Goal: Information Seeking & Learning: Learn about a topic

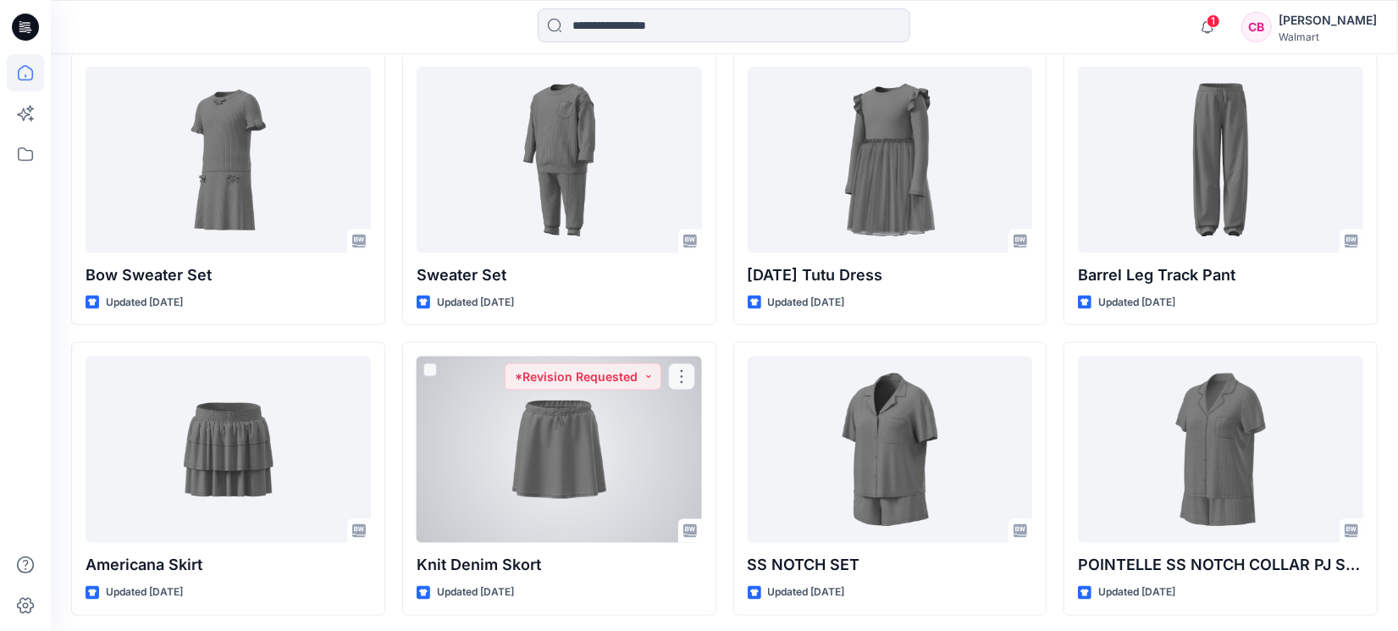
scroll to position [1677, 0]
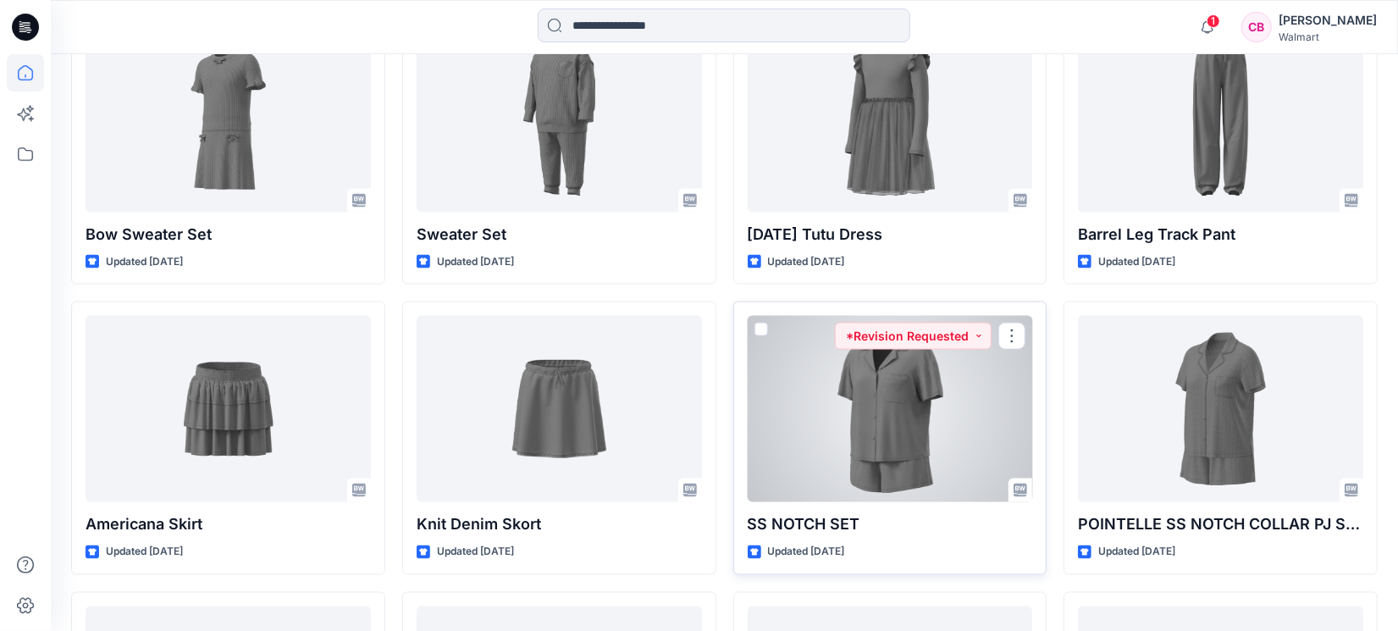
click at [899, 435] on div at bounding box center [890, 409] width 285 height 186
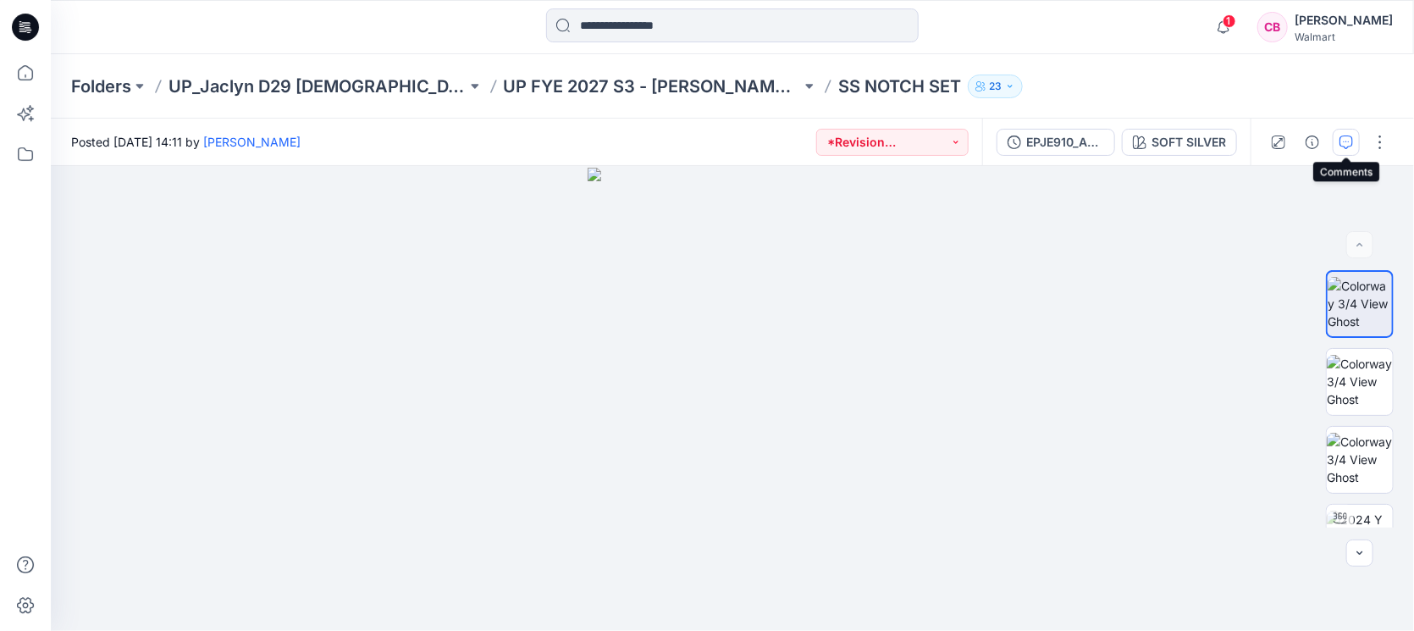
click at [1349, 133] on button "button" at bounding box center [1346, 142] width 27 height 27
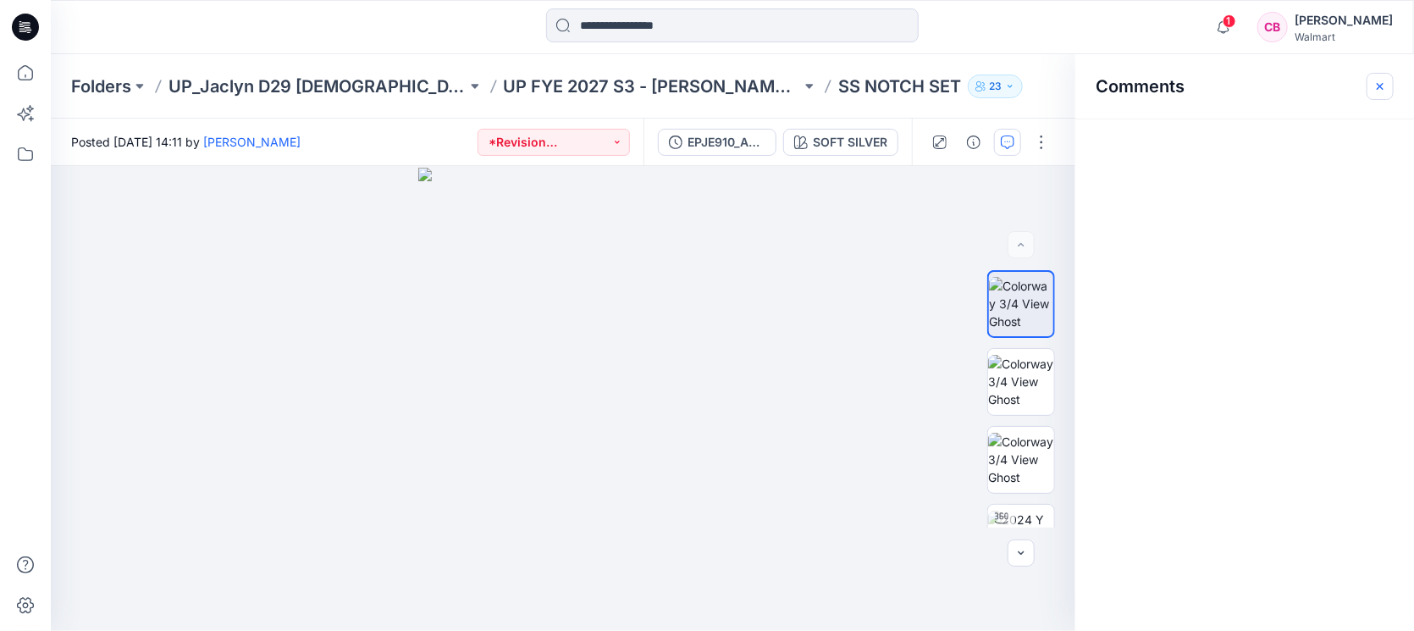
click at [1384, 76] on button "button" at bounding box center [1380, 86] width 27 height 27
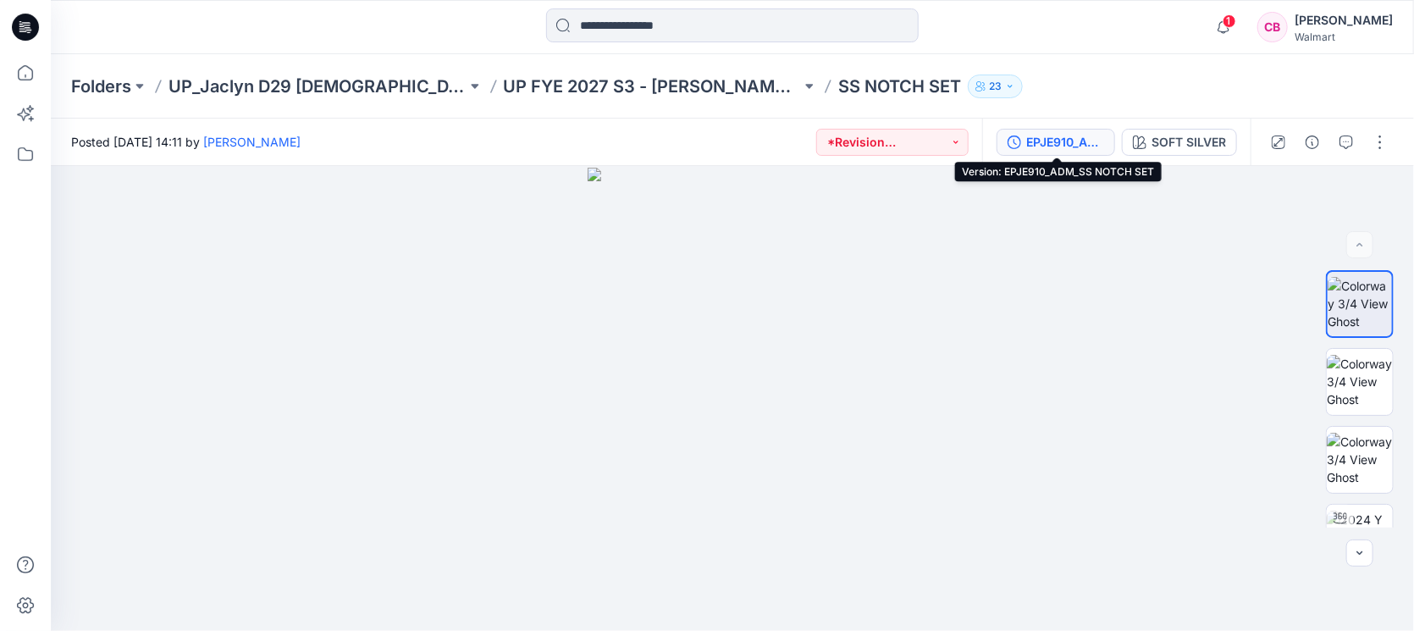
click at [1096, 136] on div "EPJE910_ADM_SS NOTCH SET" at bounding box center [1065, 142] width 78 height 19
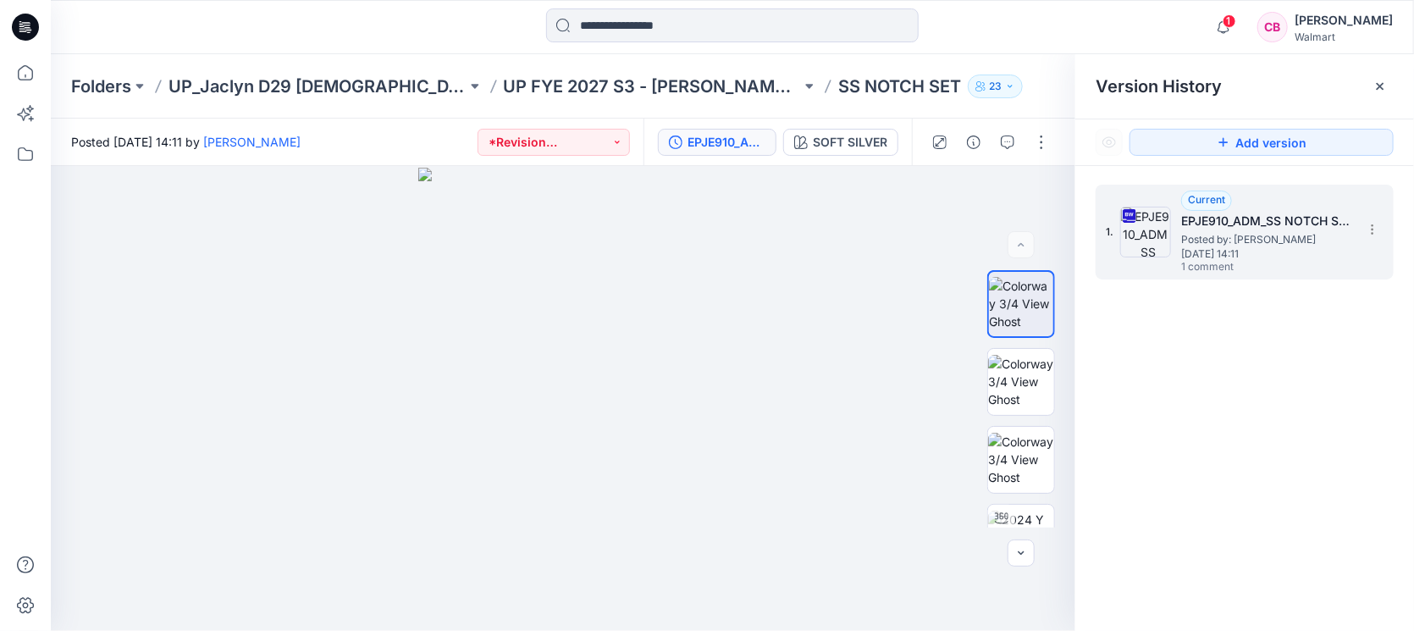
click at [1245, 262] on span "1 comment" at bounding box center [1240, 268] width 119 height 14
click at [1382, 85] on icon at bounding box center [1380, 86] width 7 height 7
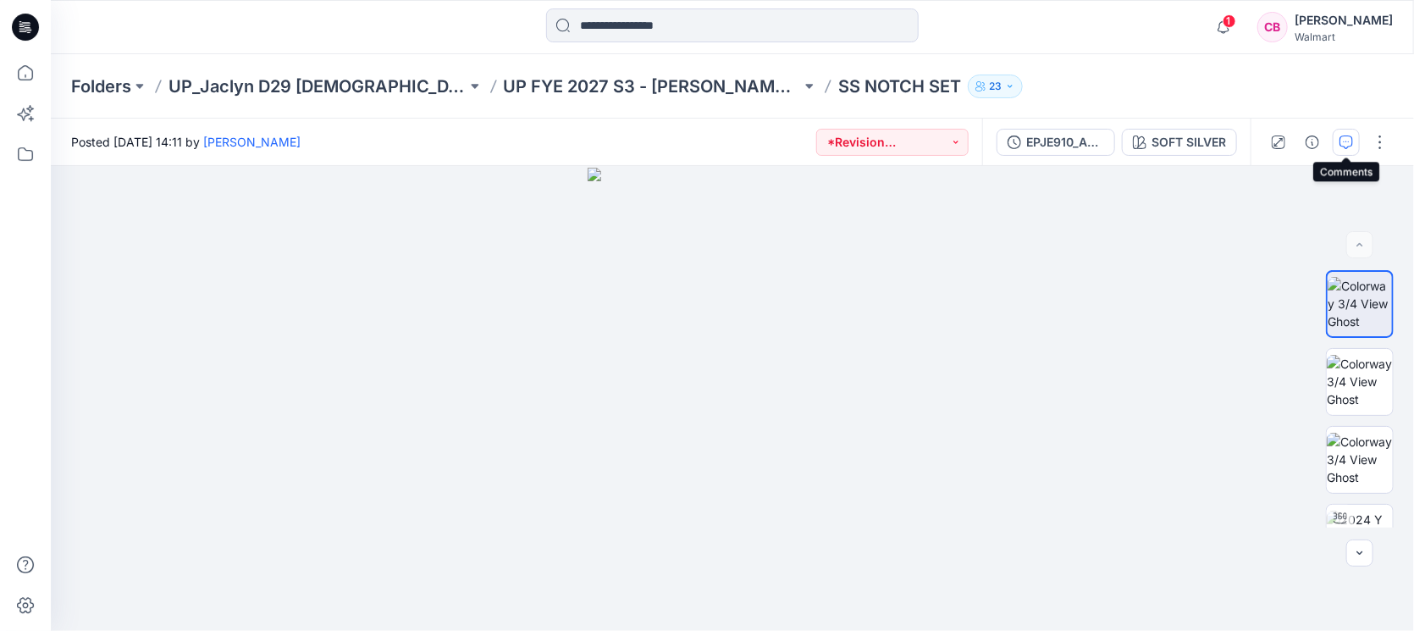
click at [1351, 137] on icon "button" at bounding box center [1347, 142] width 14 height 14
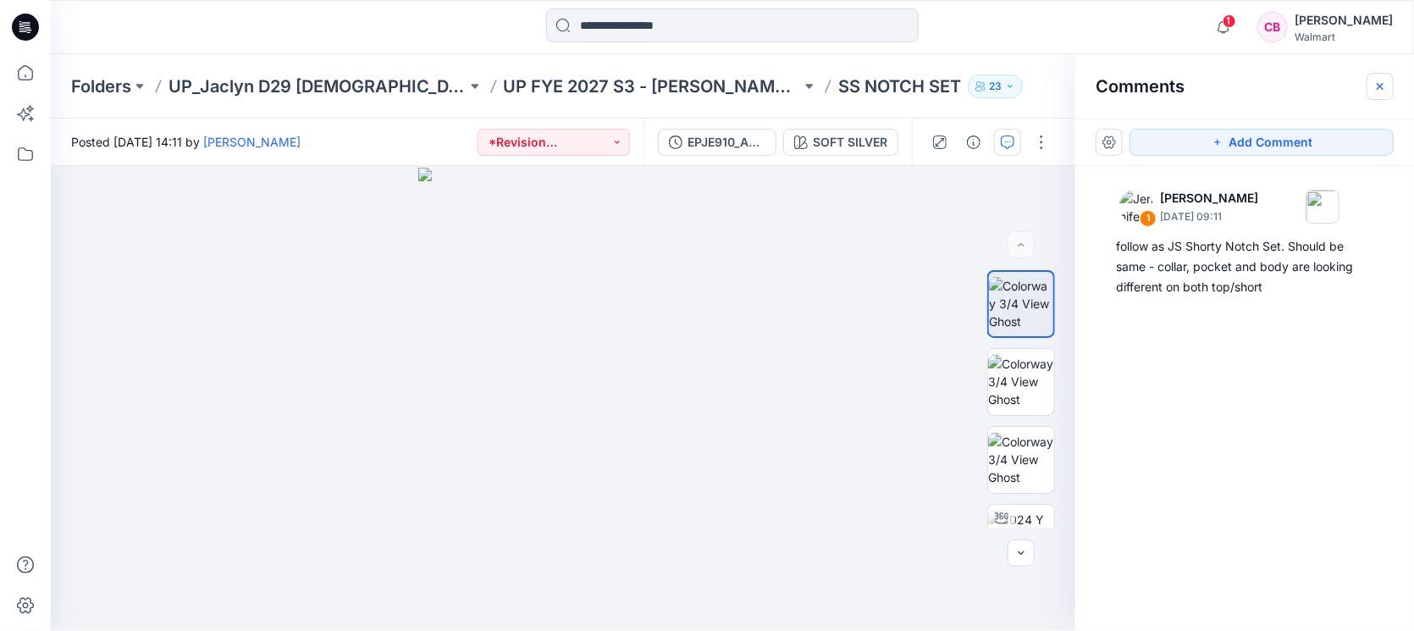
click at [1373, 83] on icon "button" at bounding box center [1380, 87] width 14 height 14
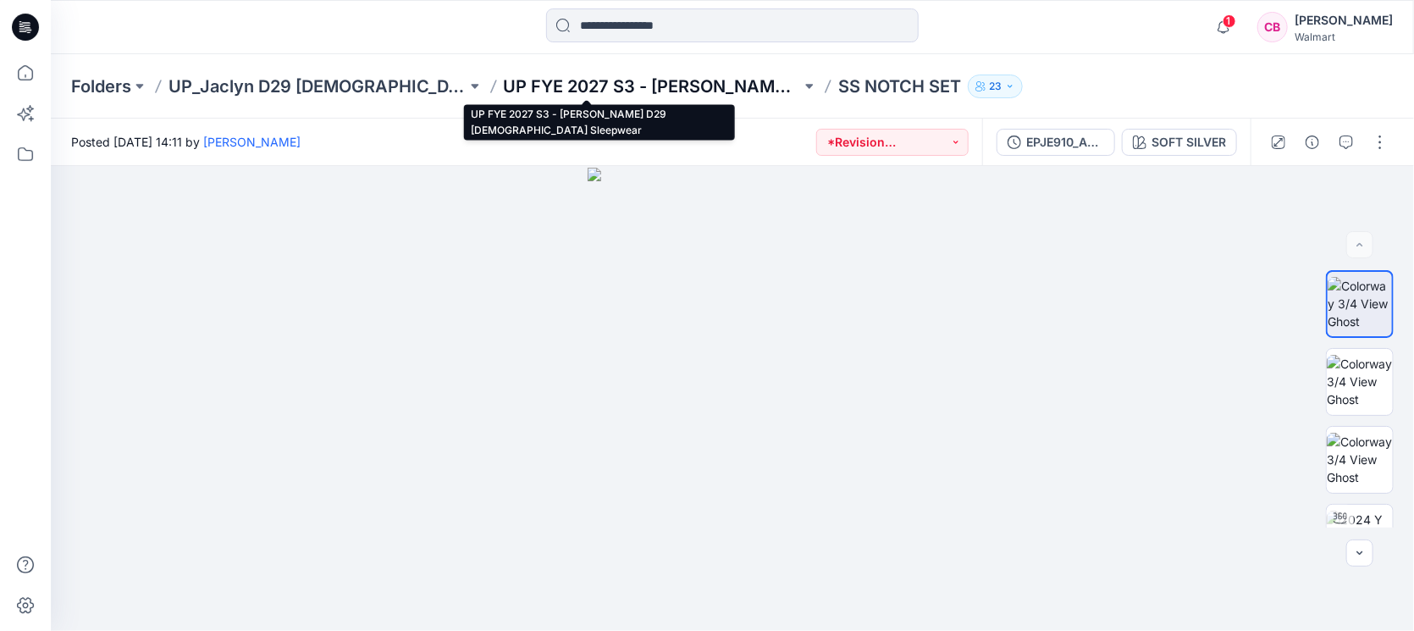
click at [683, 83] on p "UP FYE 2027 S3 - [PERSON_NAME] D29 [DEMOGRAPHIC_DATA] Sleepwear" at bounding box center [653, 87] width 298 height 24
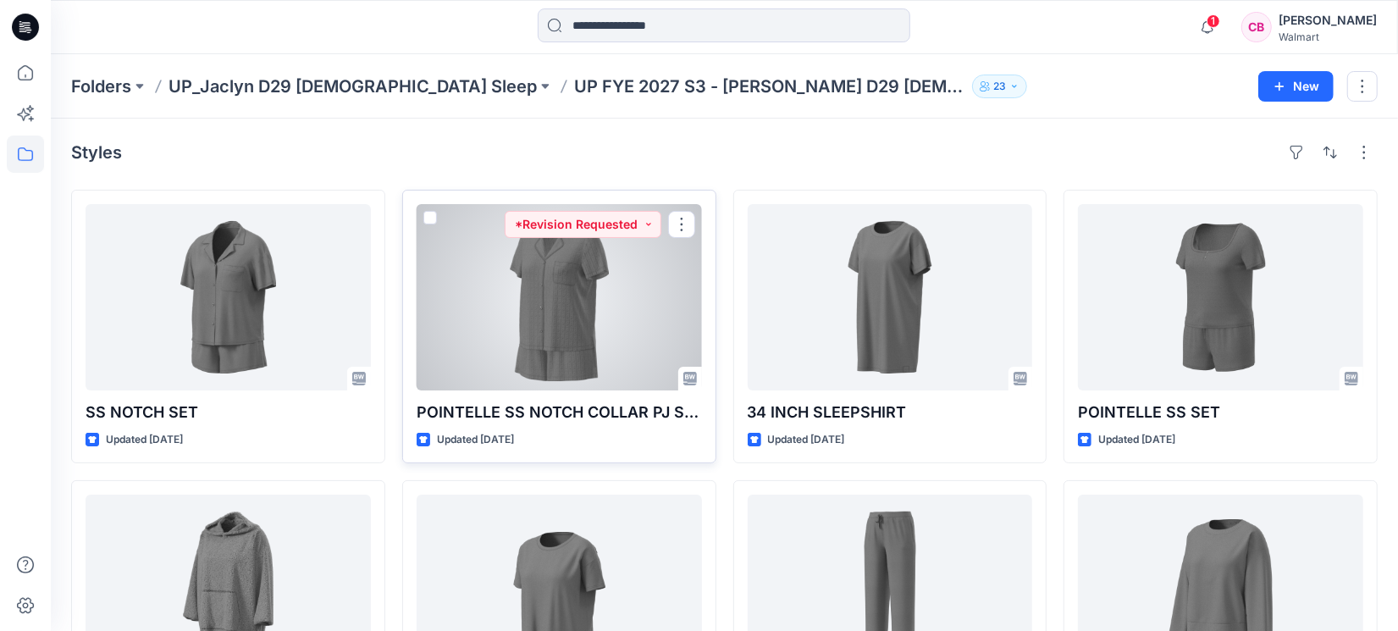
click at [560, 312] on div at bounding box center [559, 297] width 285 height 186
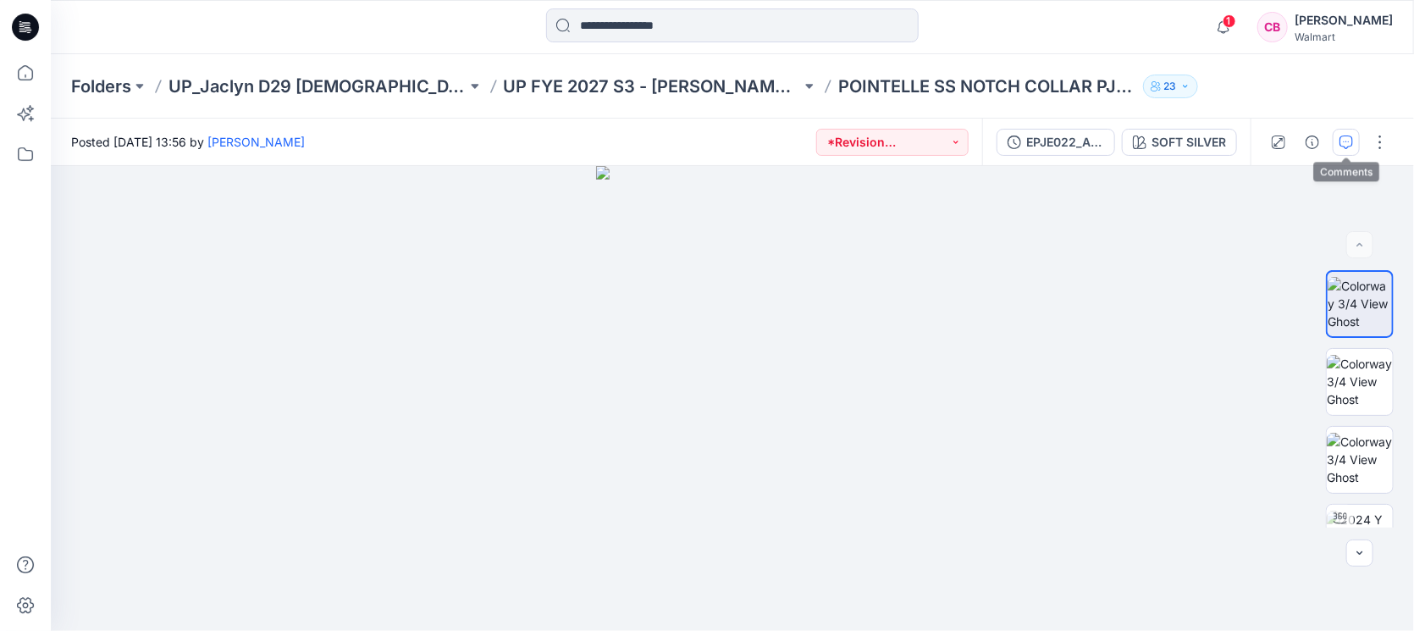
click at [1354, 147] on button "button" at bounding box center [1346, 142] width 27 height 27
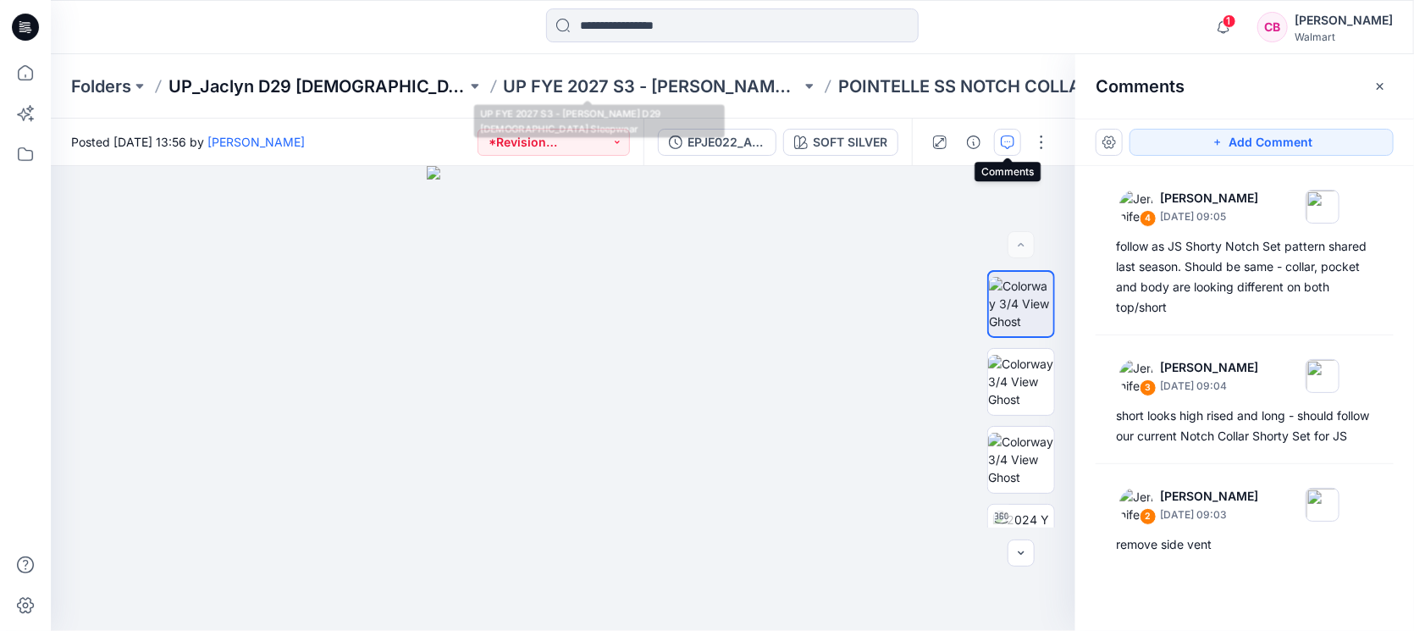
click at [328, 79] on p "UP_Jaclyn D29 [DEMOGRAPHIC_DATA] Sleep" at bounding box center [318, 87] width 298 height 24
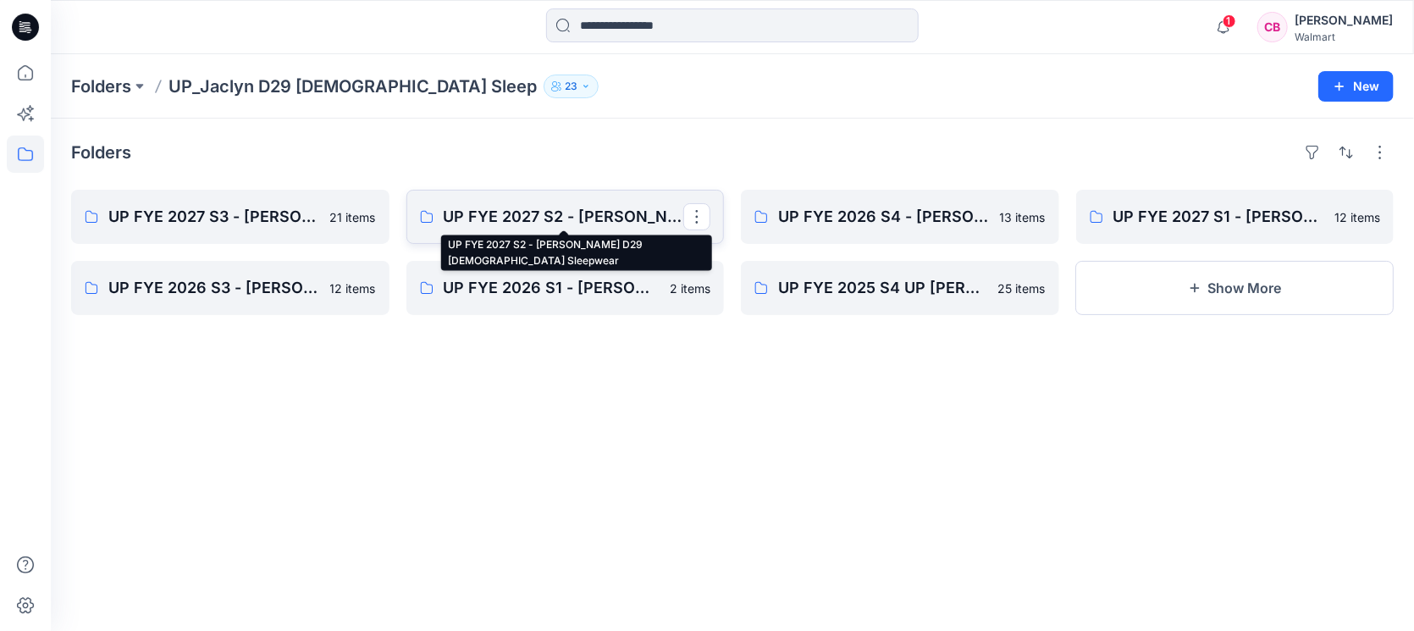
click at [541, 211] on p "UP FYE 2027 S2 - [PERSON_NAME] D29 [DEMOGRAPHIC_DATA] Sleepwear" at bounding box center [564, 217] width 240 height 24
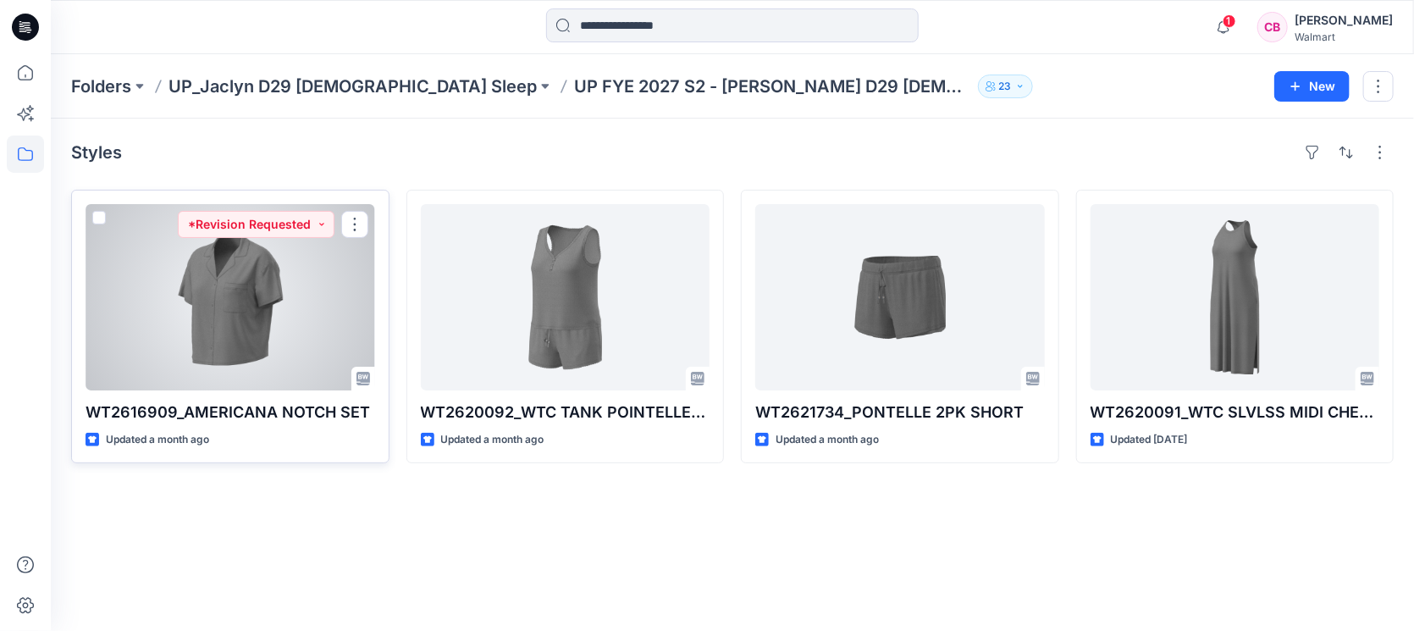
click at [210, 301] on div at bounding box center [231, 297] width 290 height 186
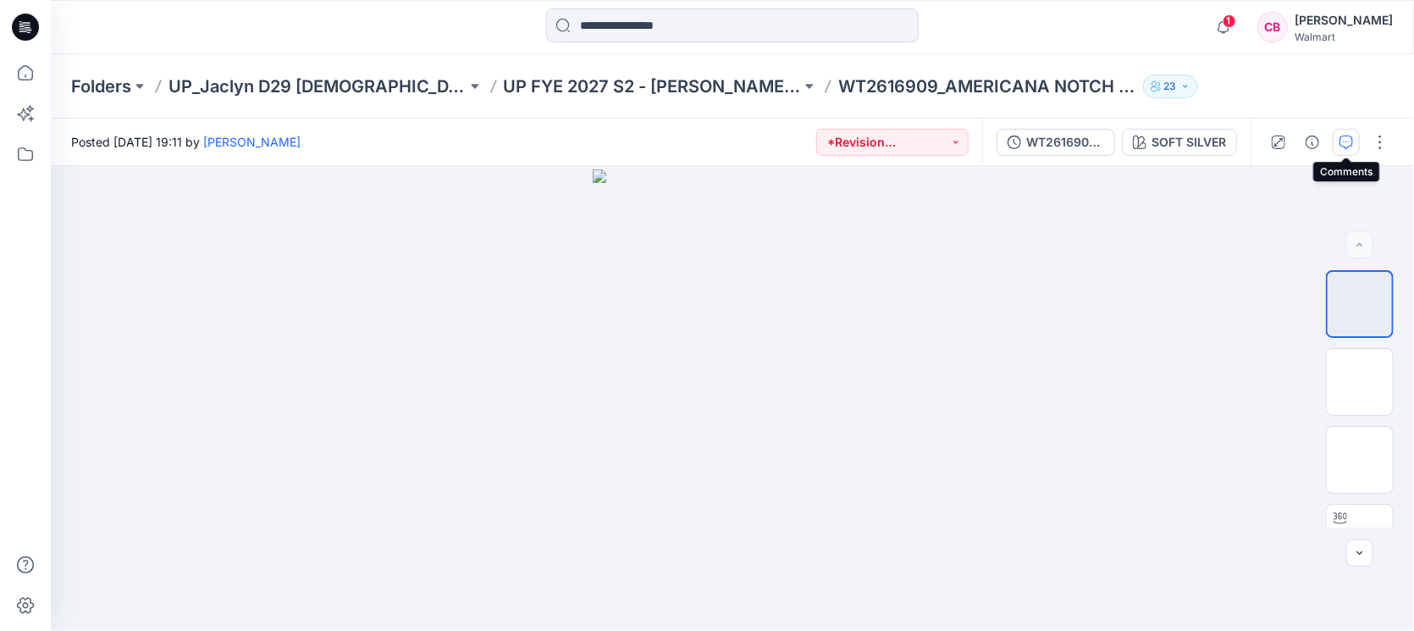
click at [1347, 140] on icon "button" at bounding box center [1347, 142] width 14 height 14
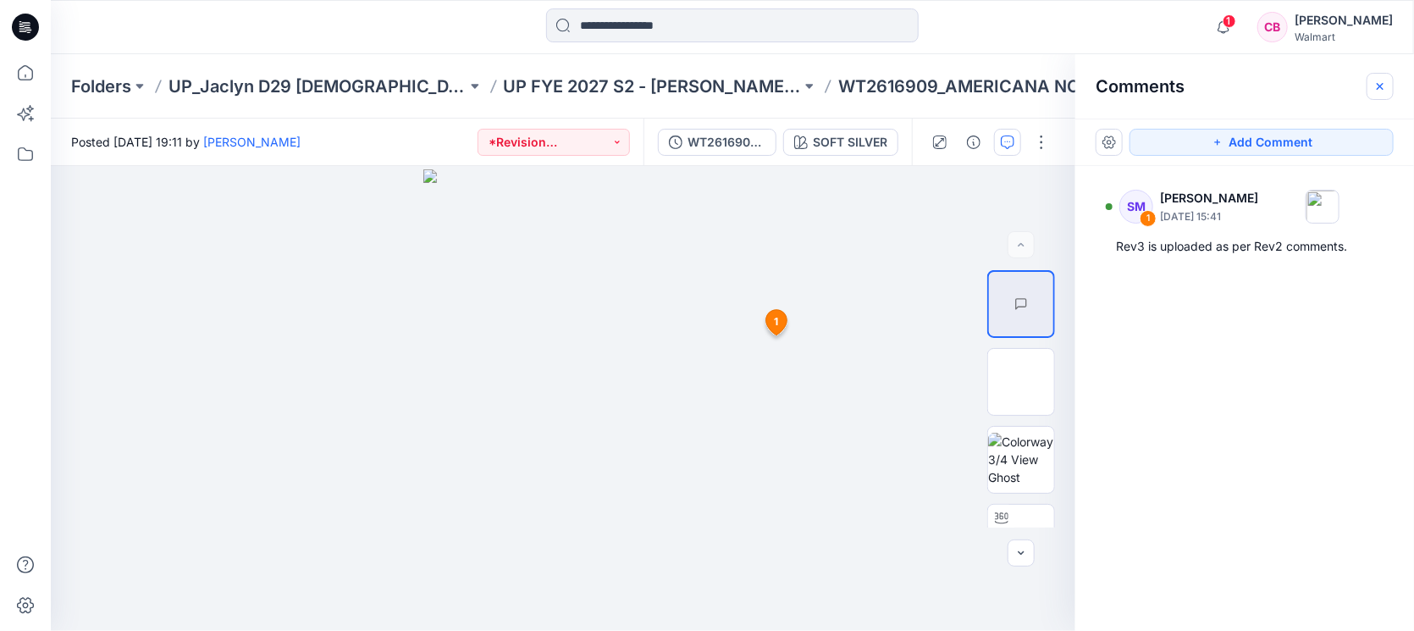
click at [1391, 85] on button "button" at bounding box center [1380, 86] width 27 height 27
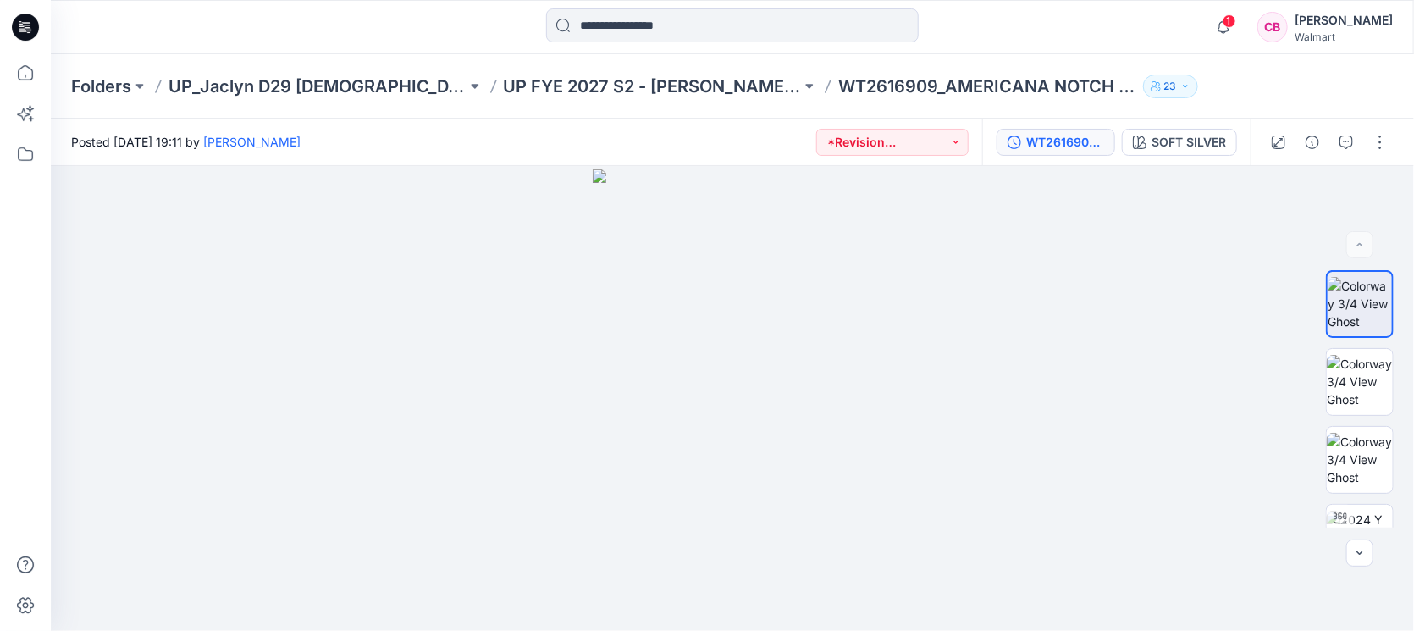
click at [1071, 144] on div "WT2616909_Rev 3_AMERICANA NOTCH SET" at bounding box center [1065, 142] width 78 height 19
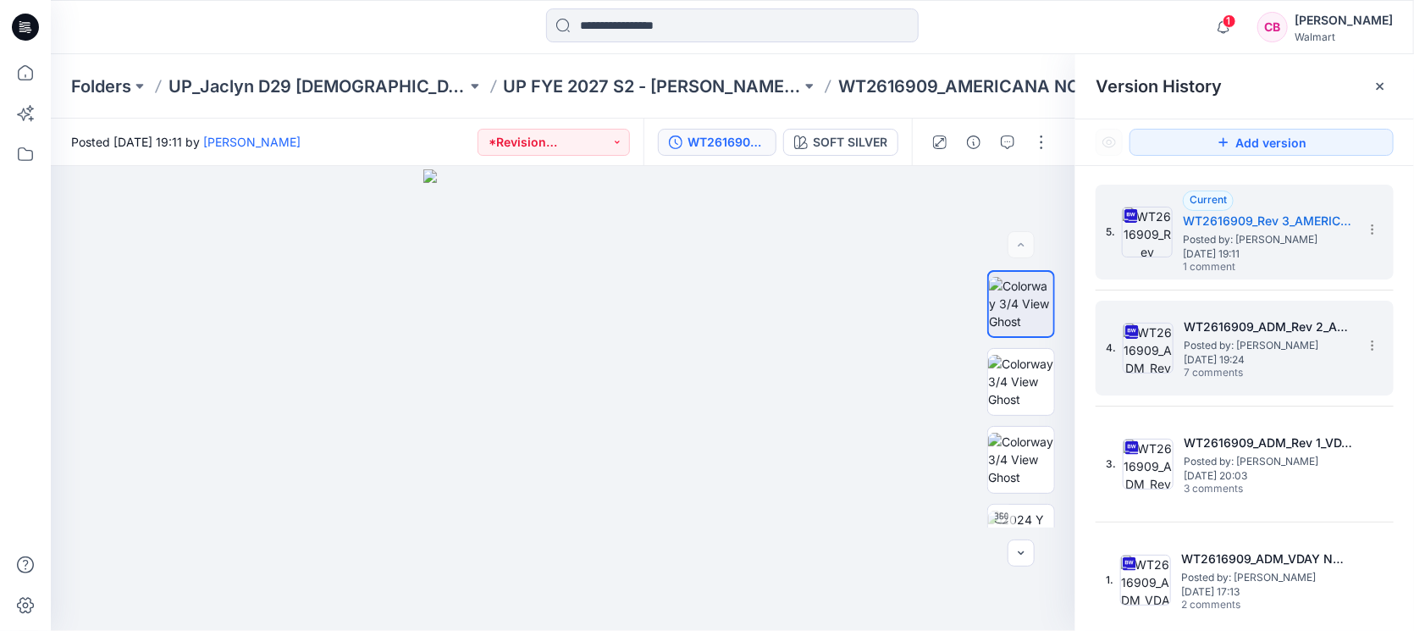
click at [1293, 351] on span "Posted by: [PERSON_NAME]" at bounding box center [1268, 345] width 169 height 17
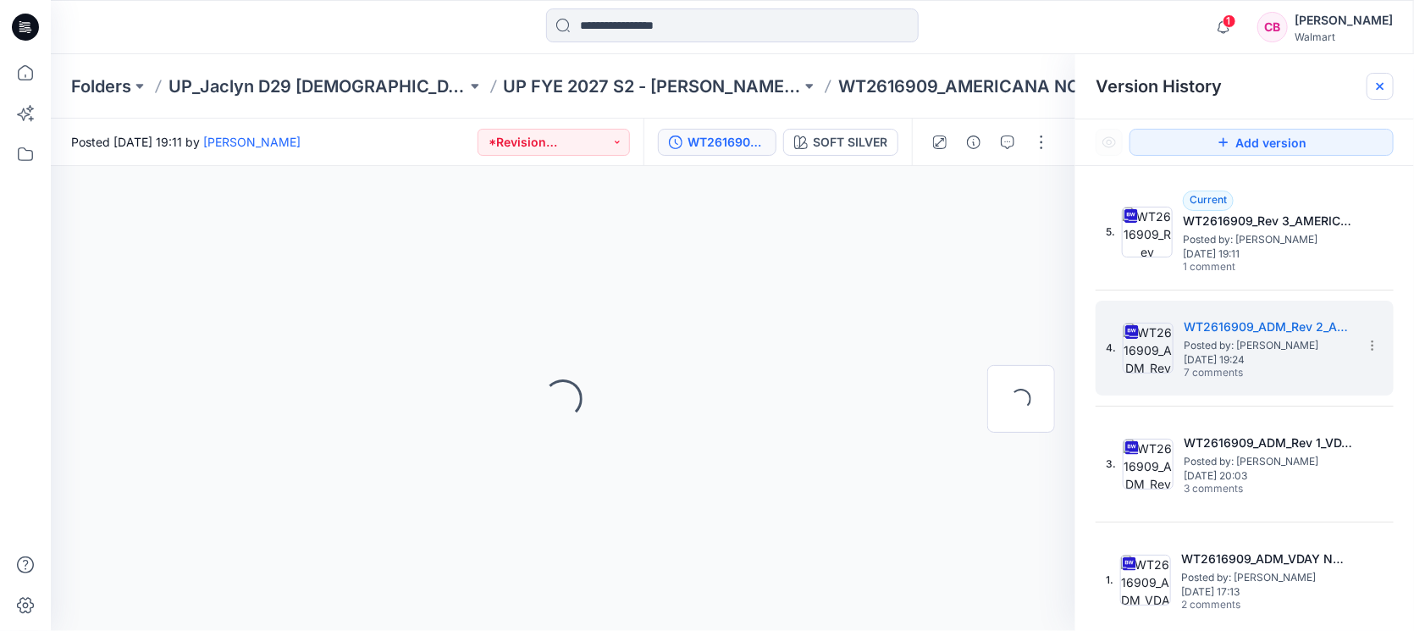
click at [1377, 82] on icon at bounding box center [1380, 87] width 14 height 14
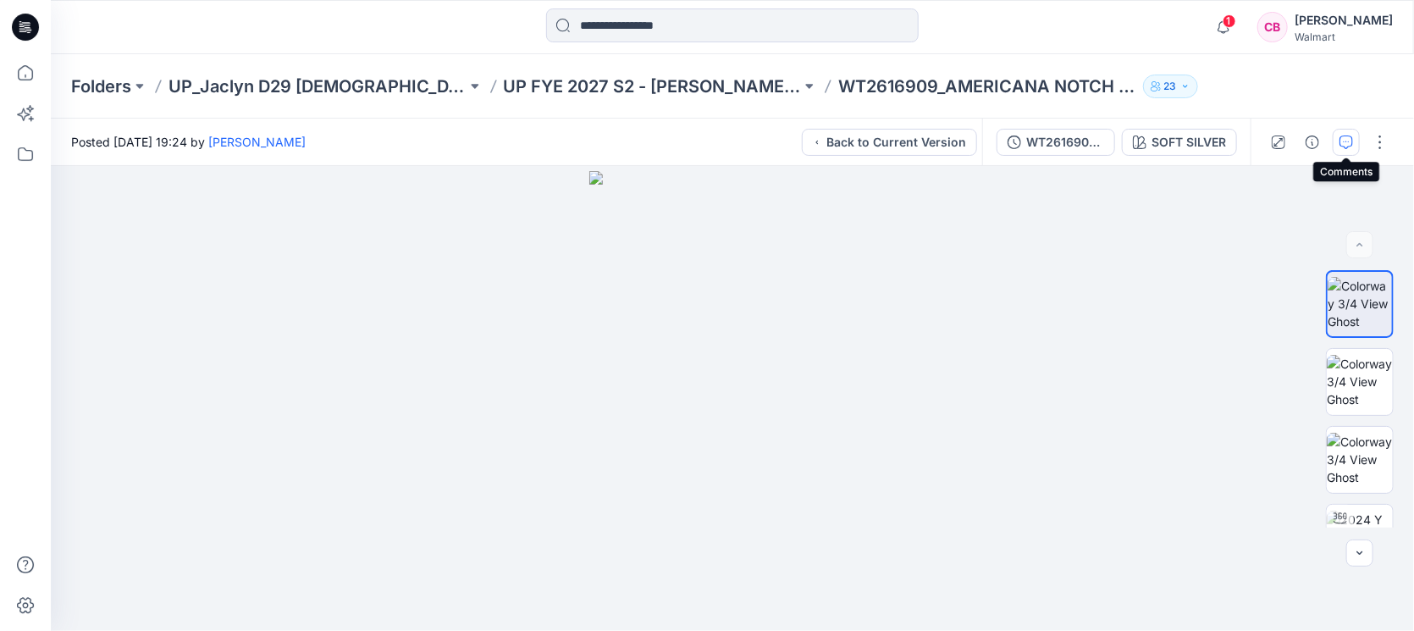
click at [1343, 139] on icon "button" at bounding box center [1347, 142] width 14 height 14
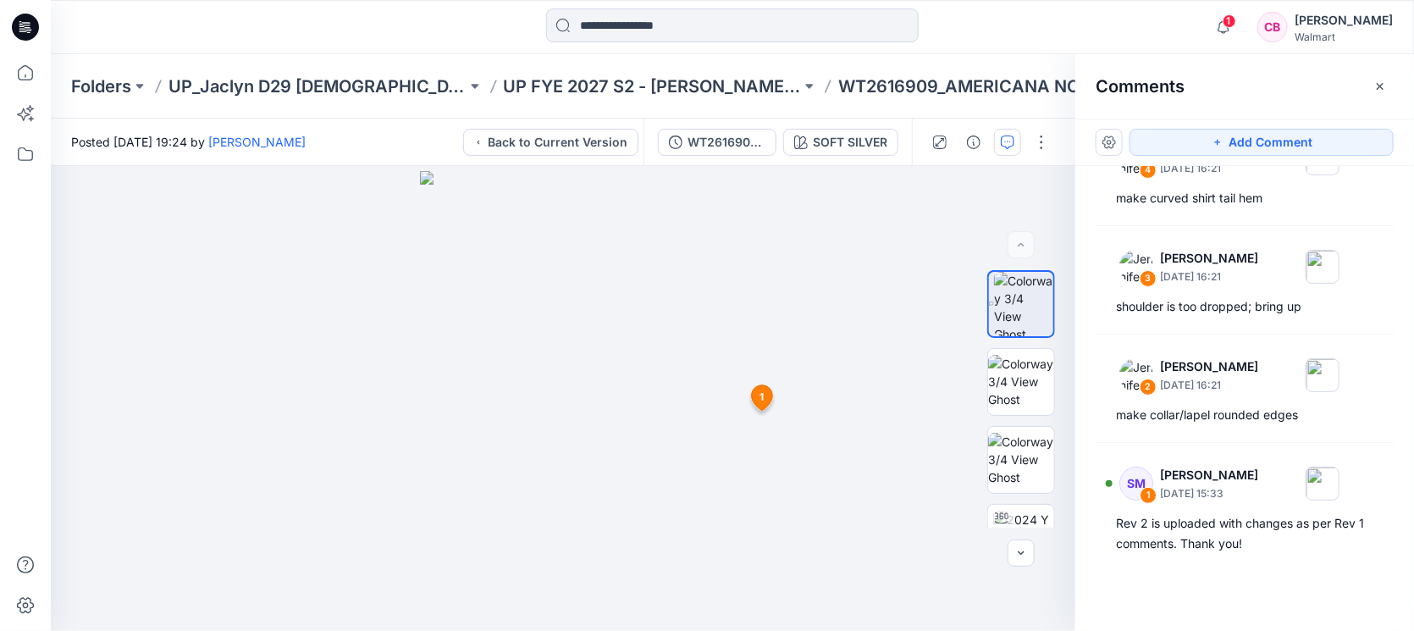
scroll to position [395, 0]
drag, startPoint x: 870, startPoint y: 84, endPoint x: 470, endPoint y: 4, distance: 407.5
click at [838, 86] on p "WT2616909_AMERICANA NOTCH SET" at bounding box center [987, 87] width 298 height 24
copy p "WT2616909"
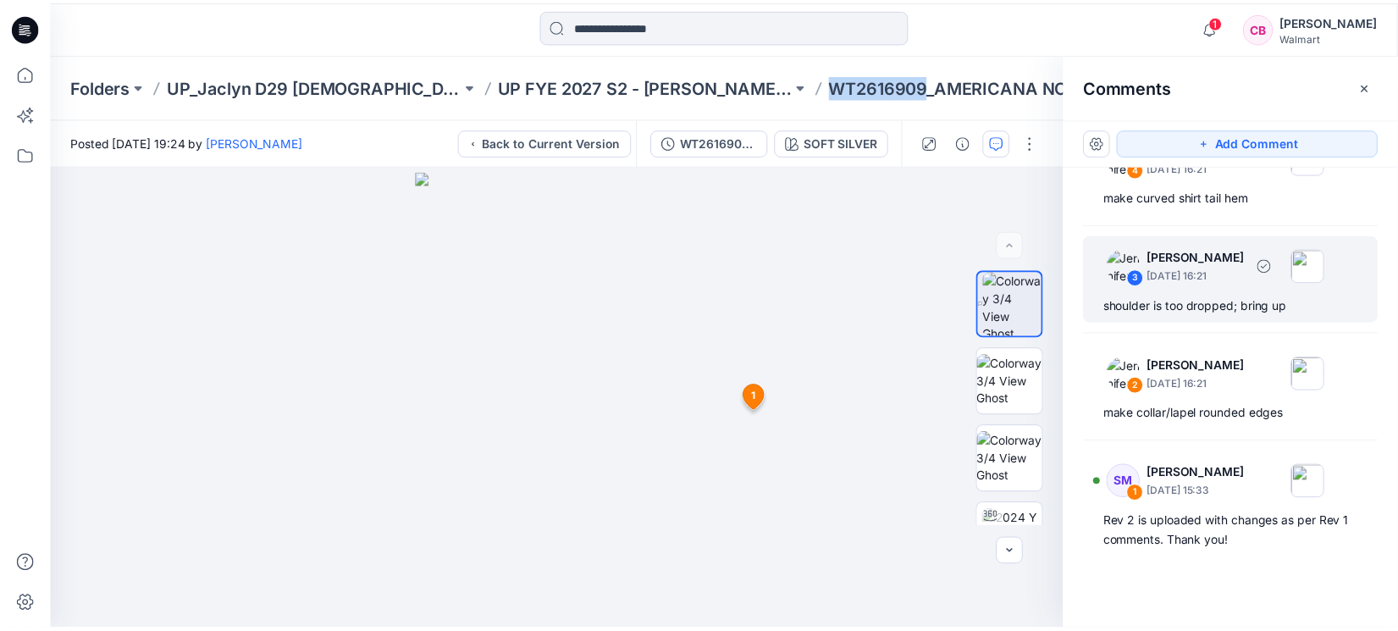
scroll to position [0, 0]
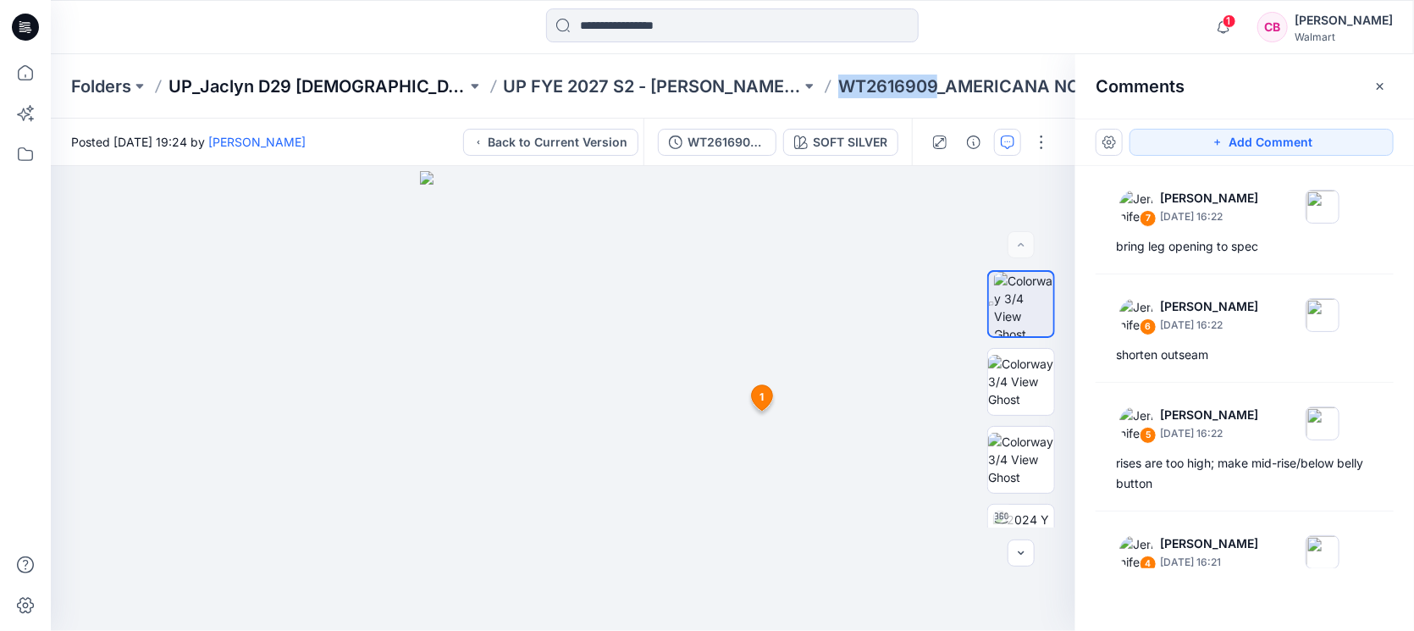
click at [334, 86] on p "UP_Jaclyn D29 [DEMOGRAPHIC_DATA] Sleep" at bounding box center [318, 87] width 298 height 24
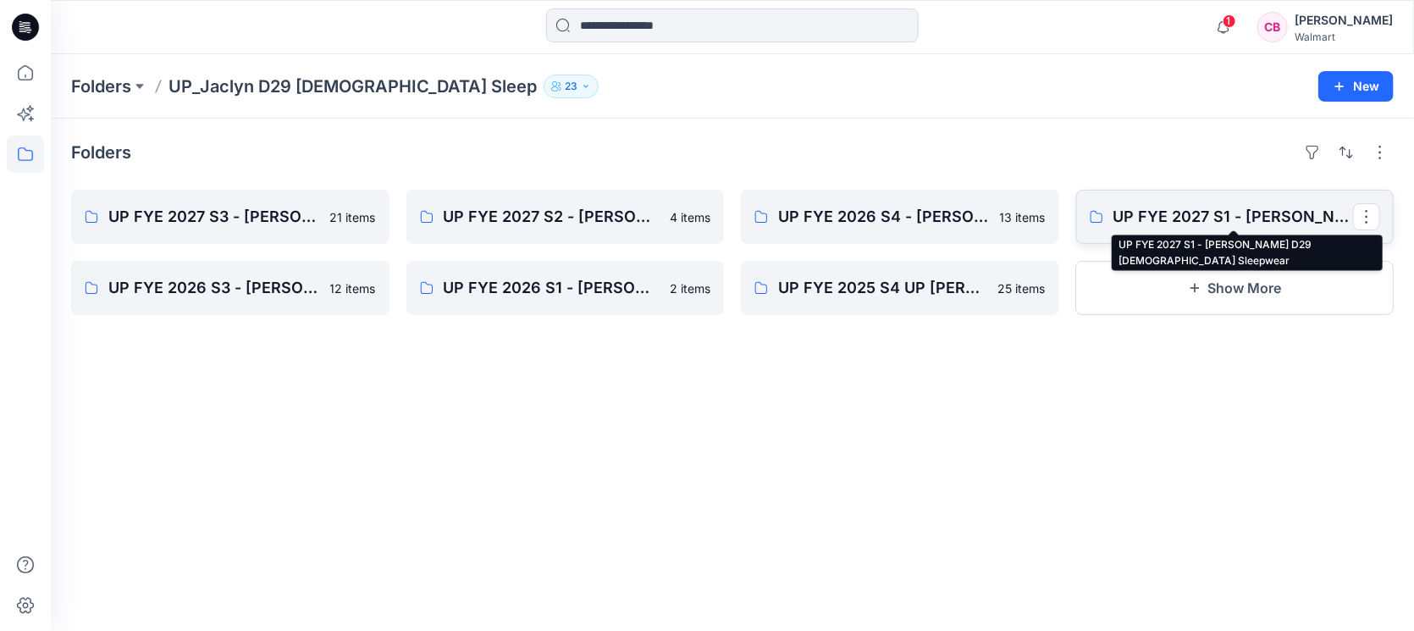
click at [1196, 220] on p "UP FYE 2027 S1 - [PERSON_NAME] D29 [DEMOGRAPHIC_DATA] Sleepwear" at bounding box center [1233, 217] width 240 height 24
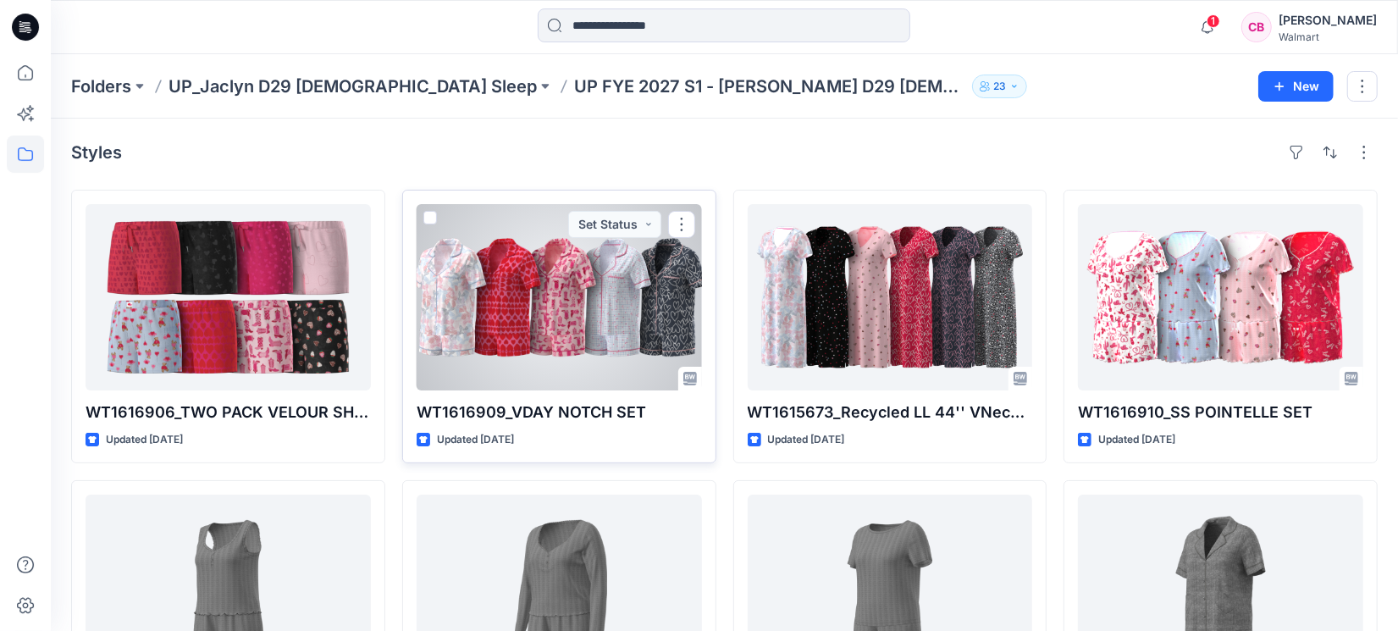
click at [487, 333] on div at bounding box center [559, 297] width 285 height 186
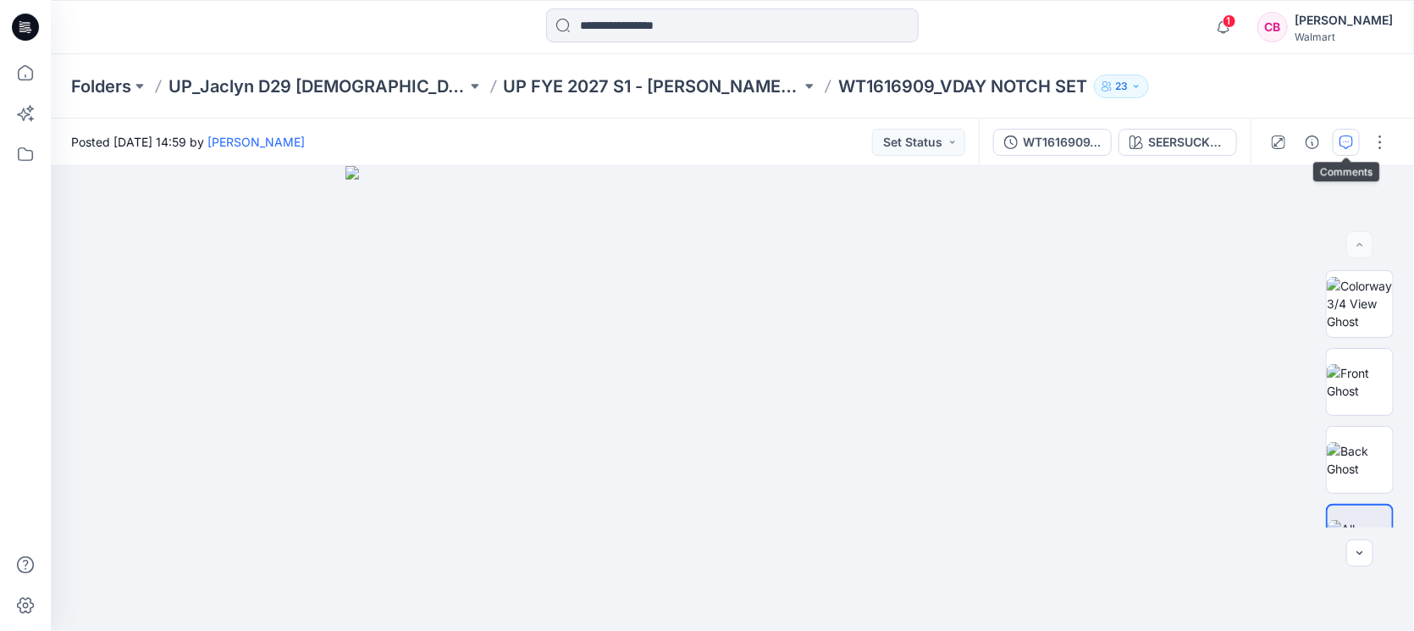
click at [1347, 142] on icon "button" at bounding box center [1347, 142] width 14 height 14
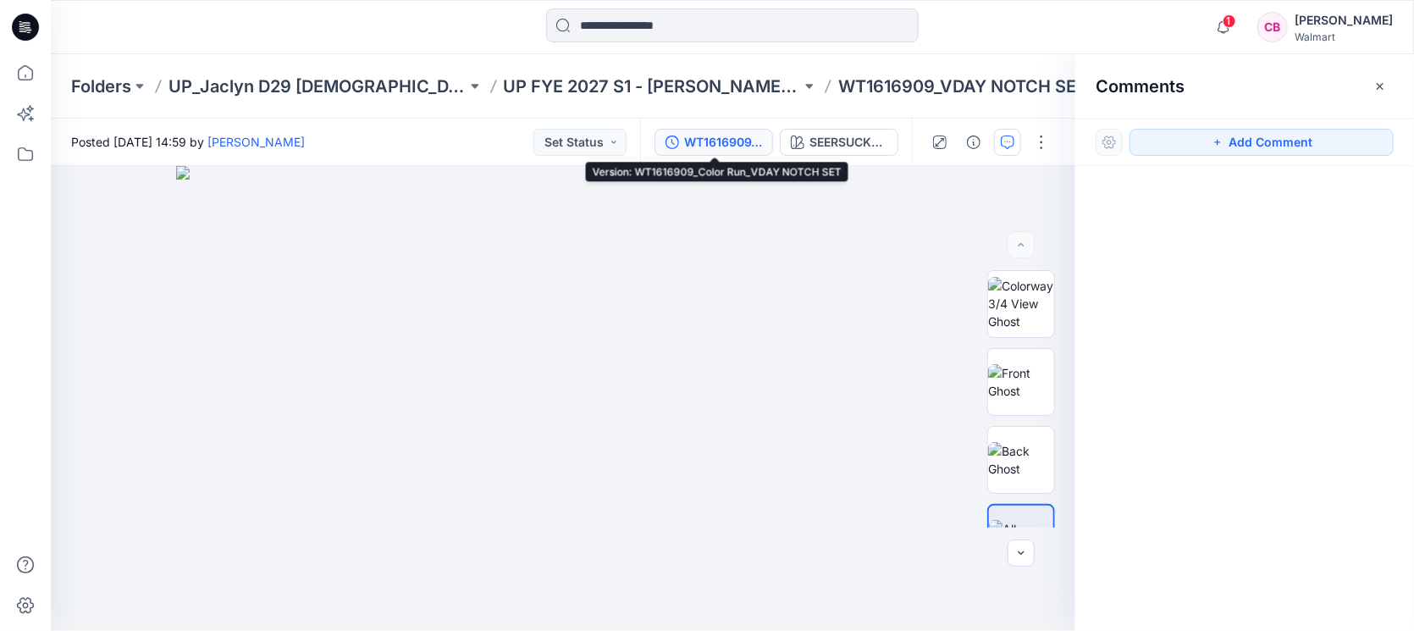
click at [701, 146] on div "WT1616909_Color Run_VDAY NOTCH SET" at bounding box center [723, 142] width 78 height 19
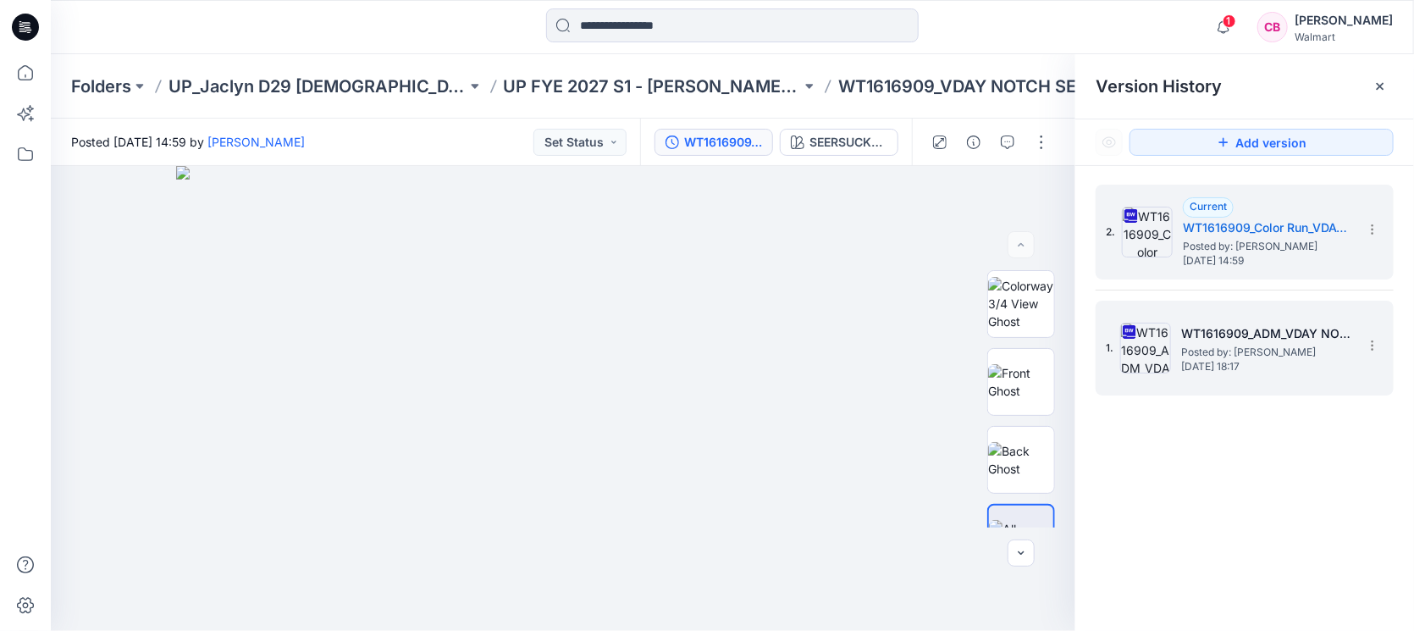
click at [1221, 374] on div "1. WT1616909_ADM_VDAY NOTCH SET Posted by: [PERSON_NAME] [DATE] 18:17" at bounding box center [1233, 347] width 254 height 81
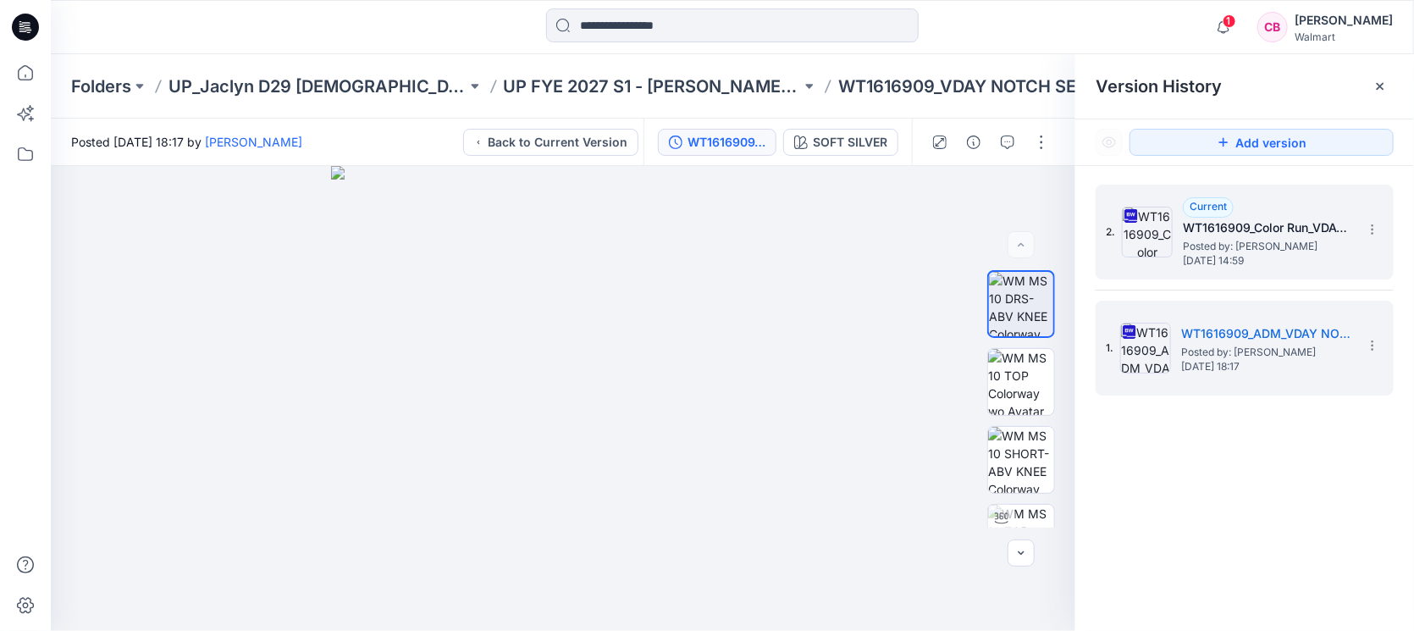
click at [1254, 268] on div "2. Current WT1616909_Color Run_VDAY NOTCH SET Posted by: [PERSON_NAME] [DATE] 1…" at bounding box center [1233, 231] width 254 height 81
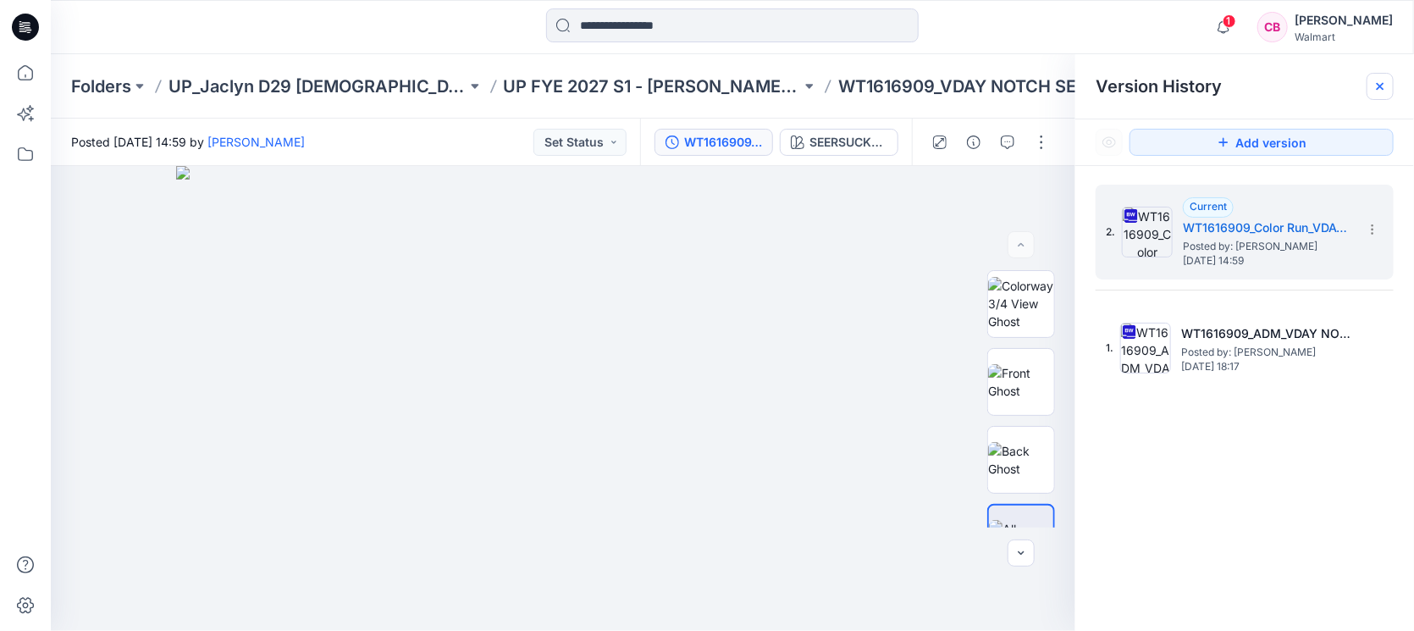
click at [1383, 92] on icon at bounding box center [1380, 87] width 14 height 14
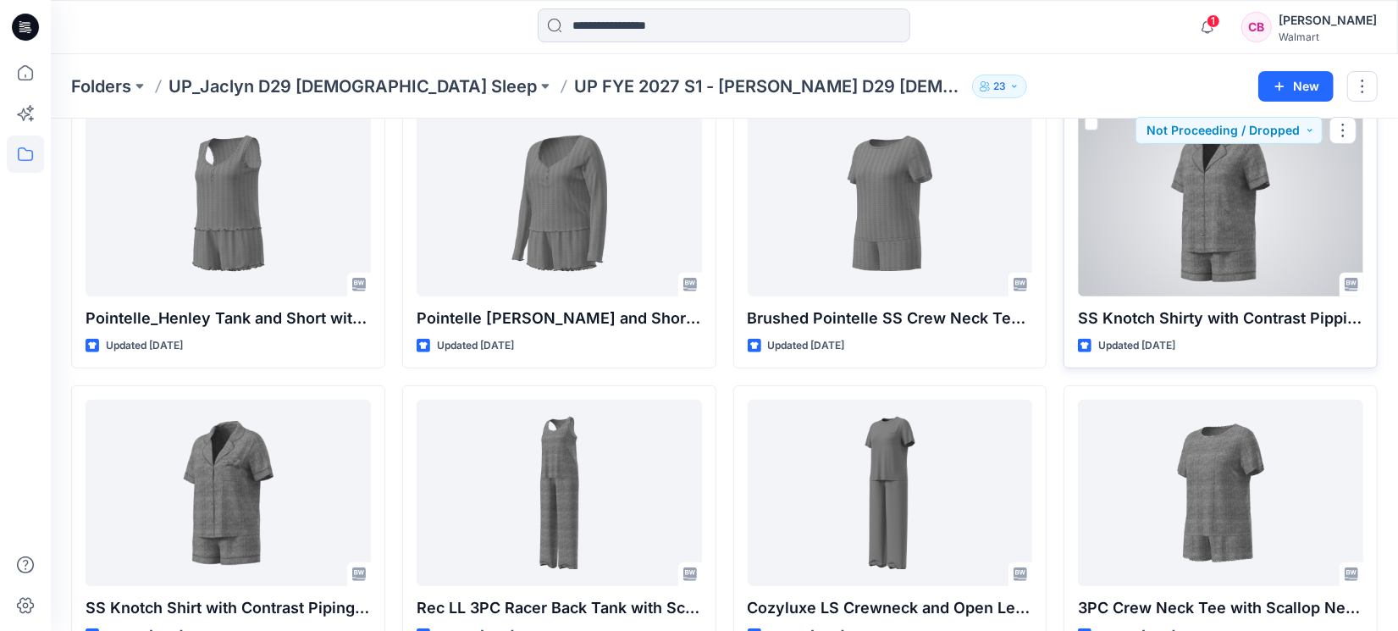
scroll to position [431, 0]
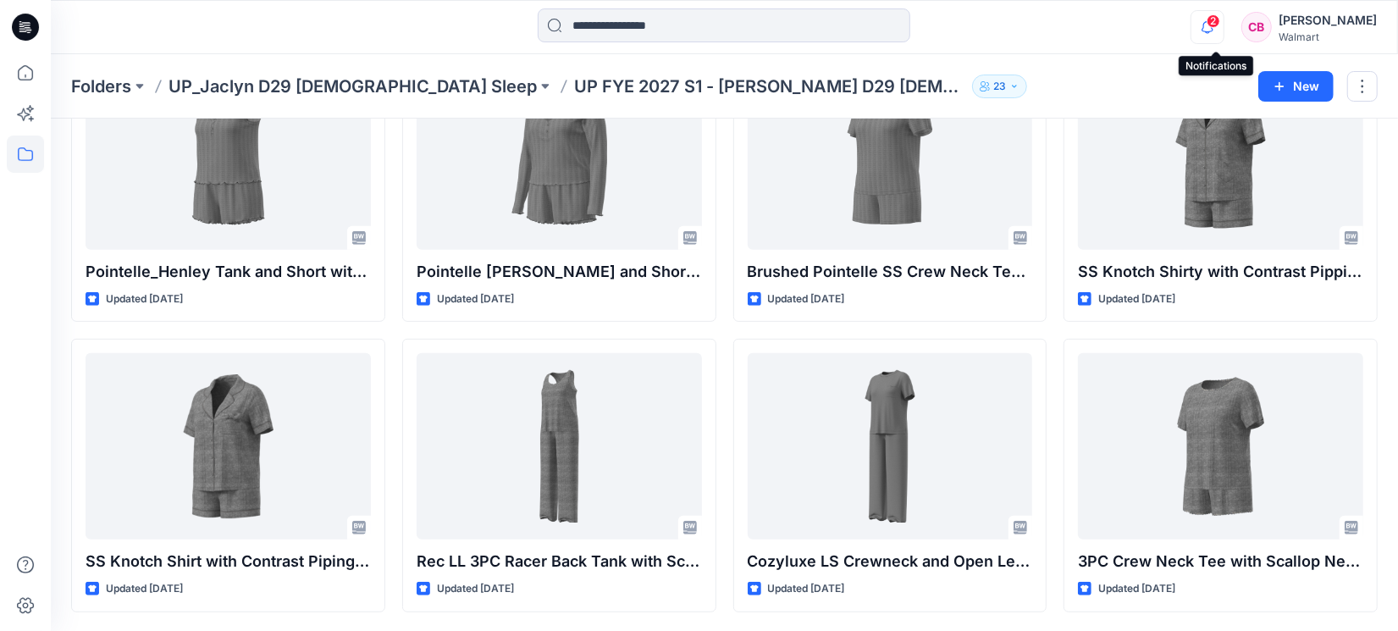
click at [1217, 25] on icon "button" at bounding box center [1207, 27] width 32 height 34
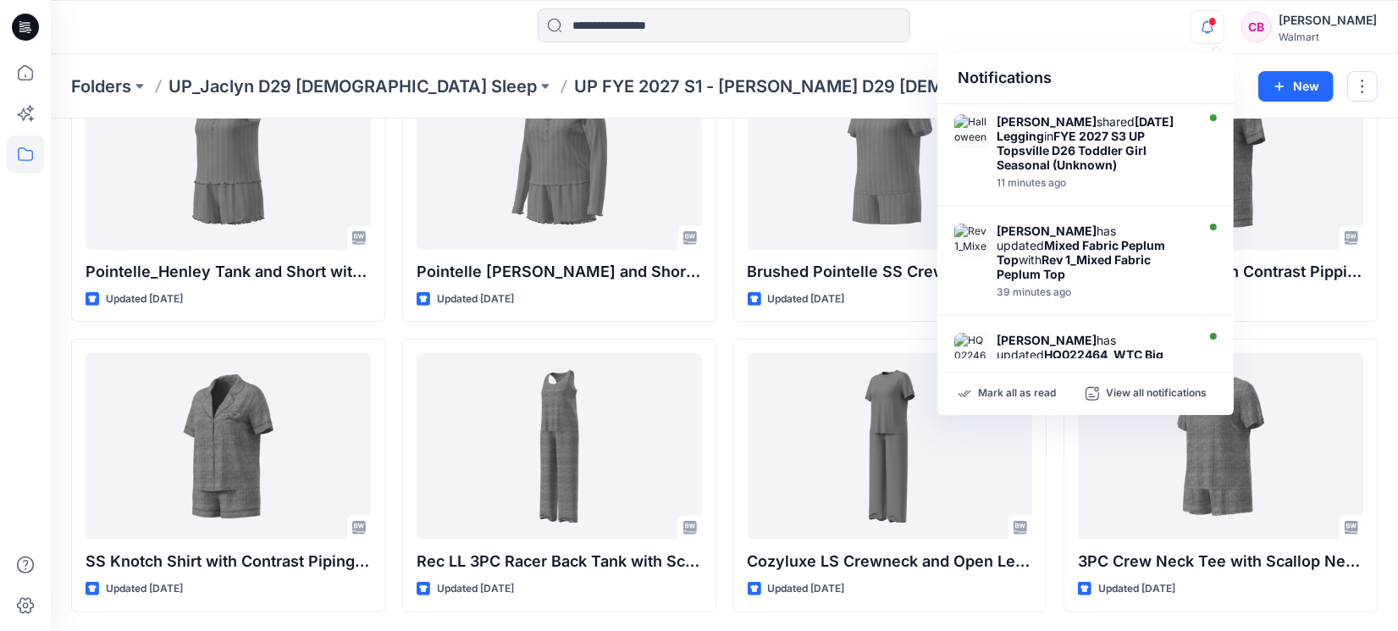
click at [1217, 25] on icon "button" at bounding box center [1207, 27] width 32 height 34
